Goal: Task Accomplishment & Management: Manage account settings

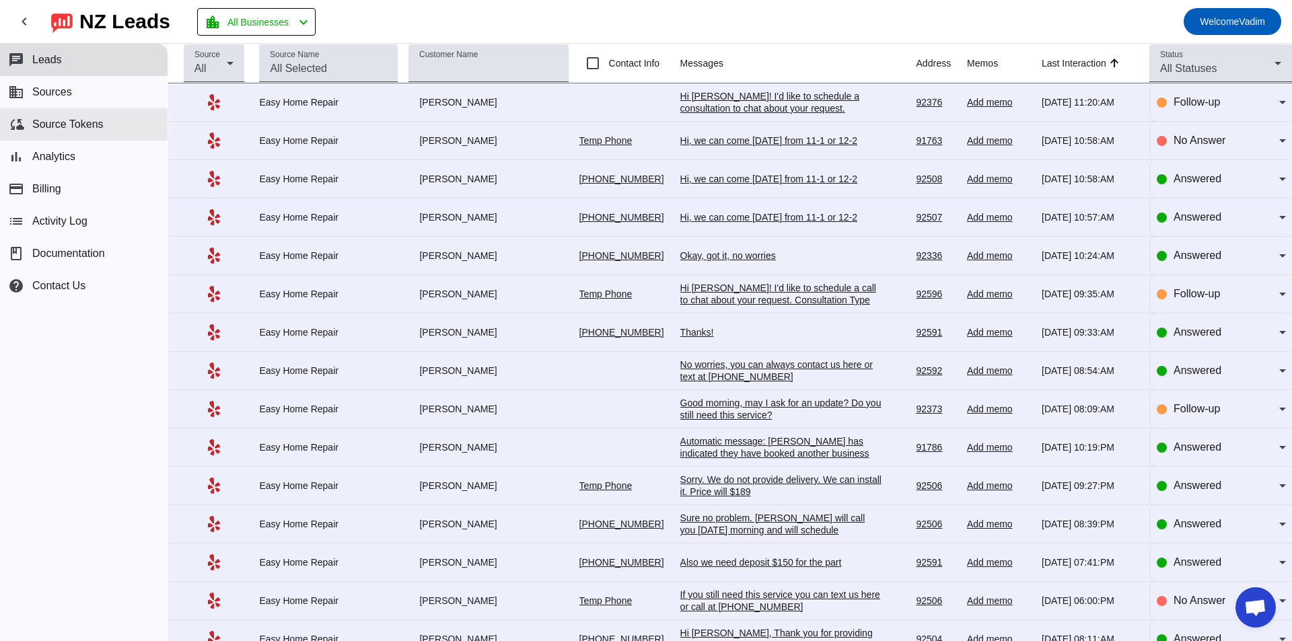
click at [110, 122] on button "cloud_sync Source Tokens" at bounding box center [84, 124] width 168 height 32
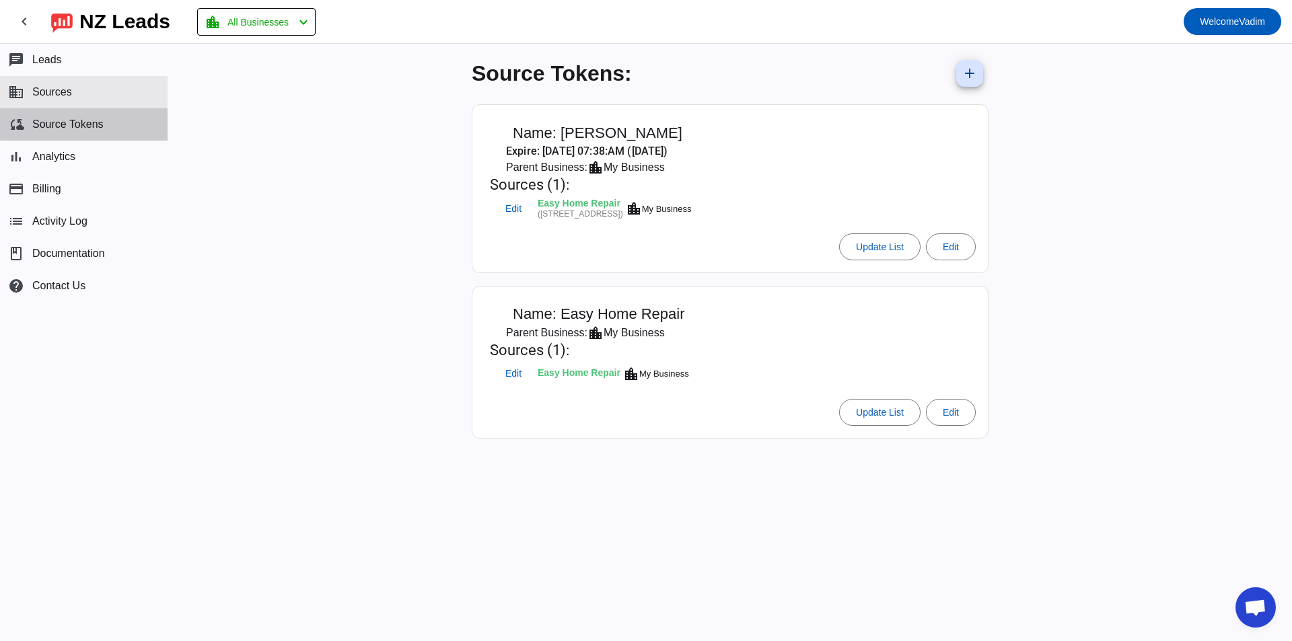
click at [107, 100] on button "business Sources" at bounding box center [84, 92] width 168 height 32
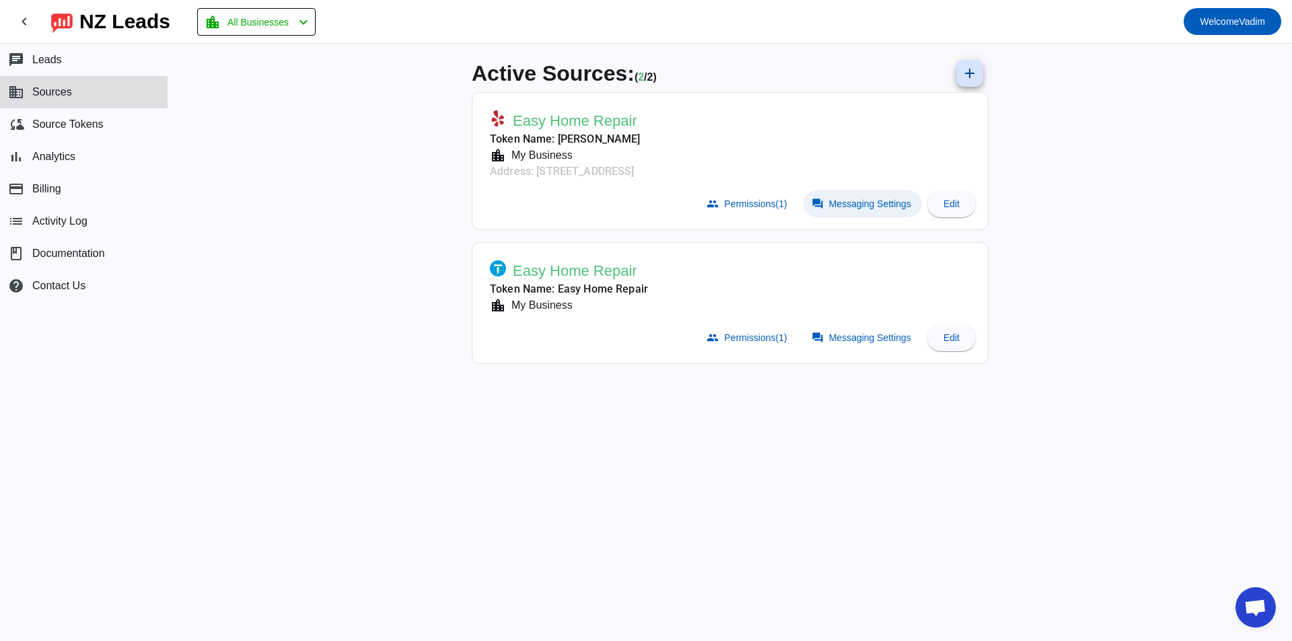
click at [848, 205] on span "Messaging Settings" at bounding box center [870, 203] width 82 height 11
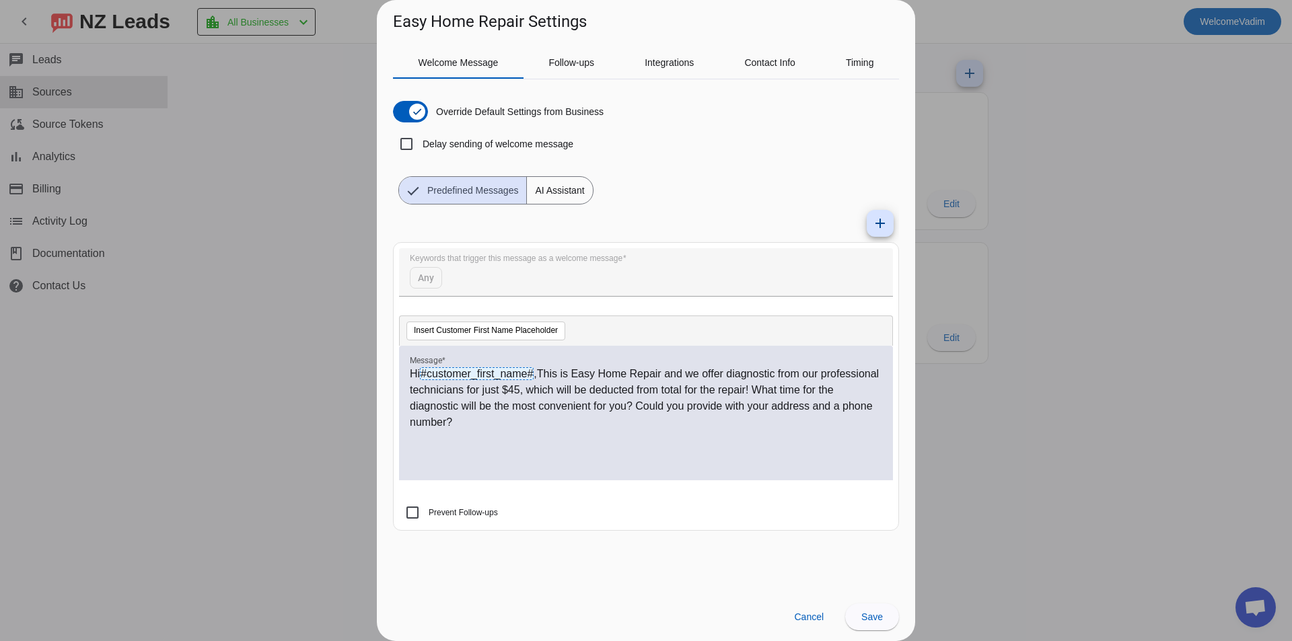
drag, startPoint x: 795, startPoint y: 190, endPoint x: 760, endPoint y: 216, distance: 43.7
click at [795, 190] on div "Override Default Settings from Business Delay sending of welcome message Predef…" at bounding box center [646, 147] width 506 height 114
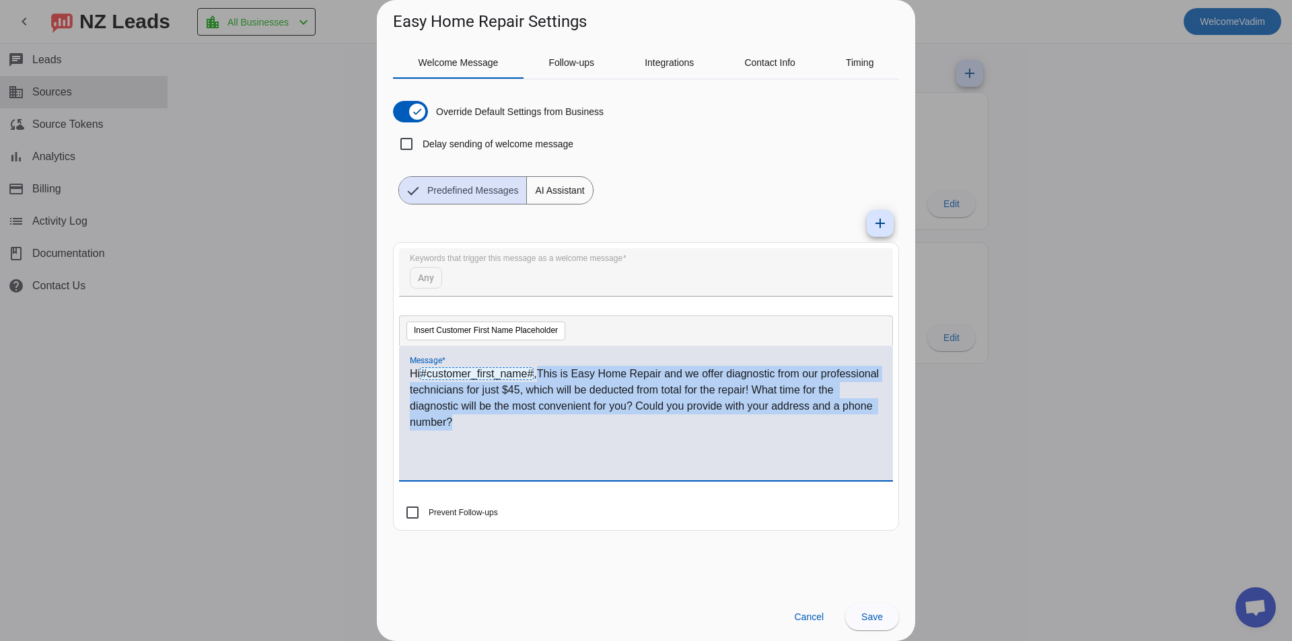
drag, startPoint x: 557, startPoint y: 424, endPoint x: 539, endPoint y: 373, distance: 54.3
click at [539, 373] on div "Hi #customer_first_name# ,This is Easy Home Repair and we offer diagnostic from…" at bounding box center [646, 420] width 472 height 109
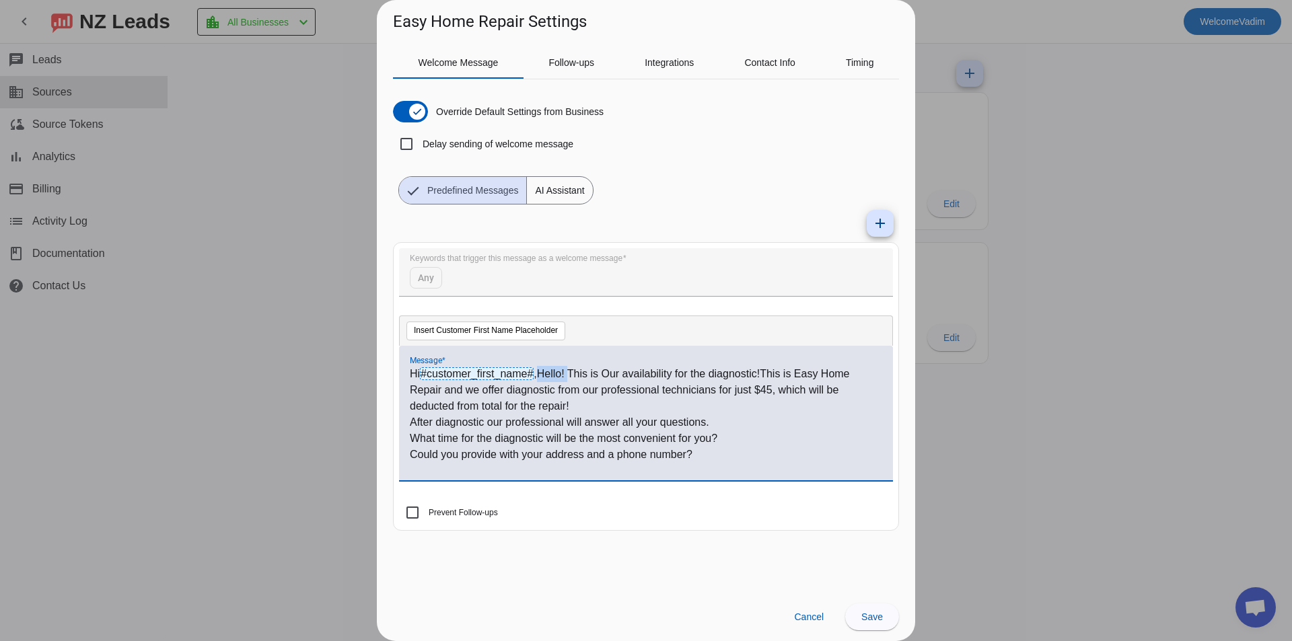
drag, startPoint x: 570, startPoint y: 371, endPoint x: 540, endPoint y: 375, distance: 30.5
click at [540, 375] on p "Hi #customer_first_name# ,Hello! This is Our availability for the diagnostic!Th…" at bounding box center [646, 390] width 472 height 48
click at [875, 610] on span at bounding box center [872, 617] width 54 height 32
